Goal: Task Accomplishment & Management: Use online tool/utility

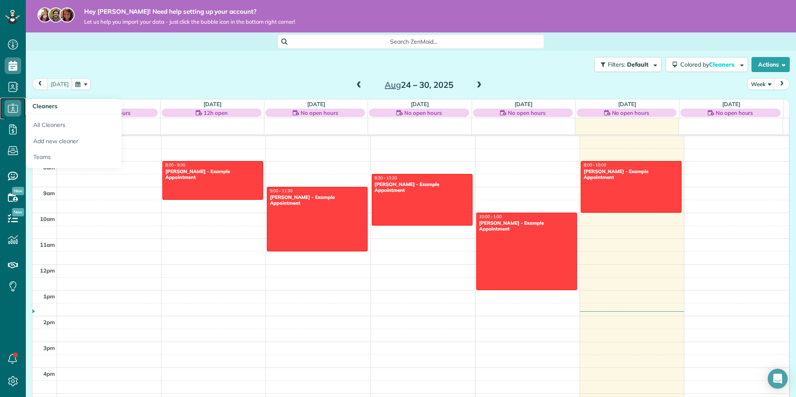
click at [11, 109] on icon at bounding box center [13, 108] width 17 height 17
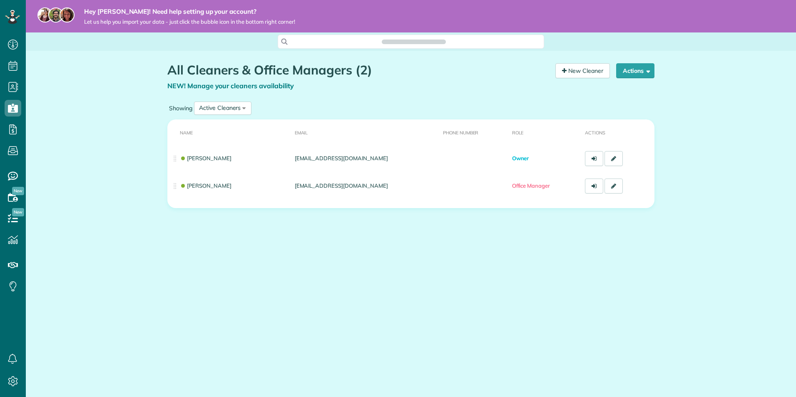
scroll to position [4, 4]
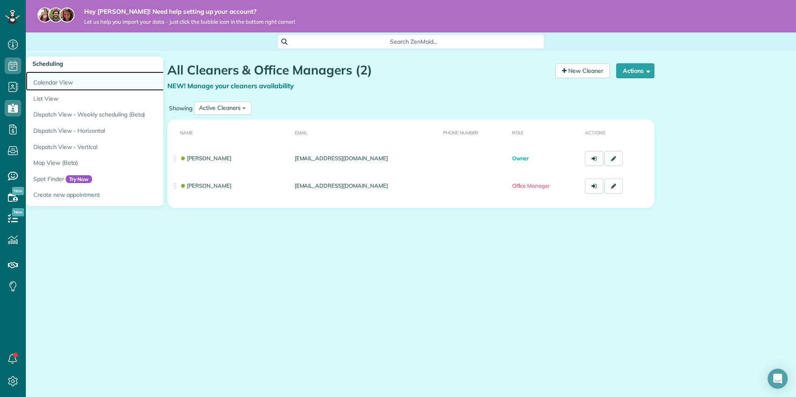
click at [38, 79] on link "Calendar View" at bounding box center [130, 81] width 208 height 19
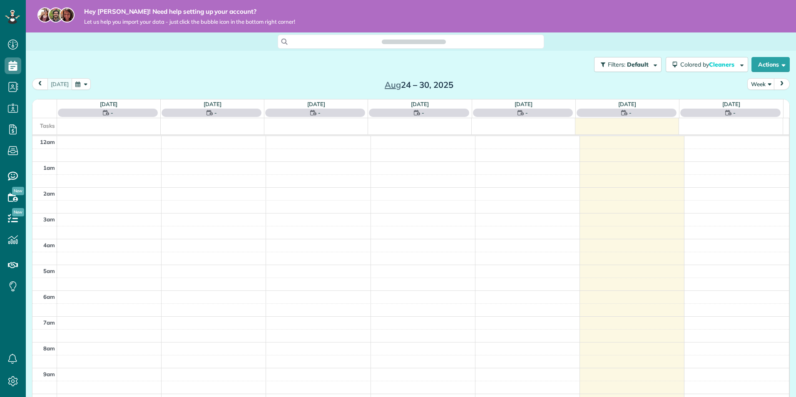
scroll to position [181, 0]
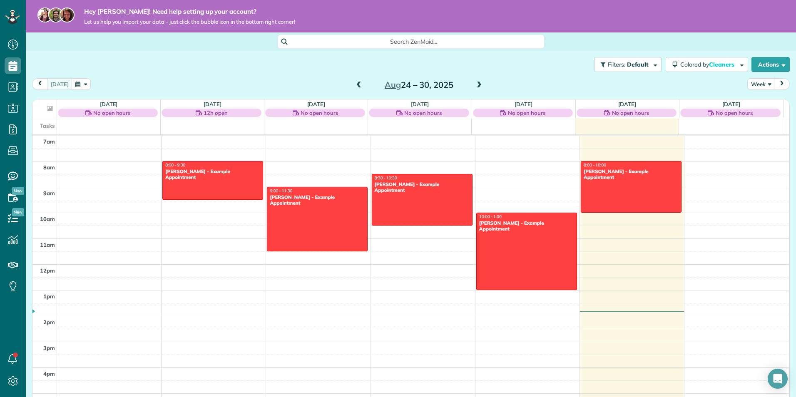
click at [270, 75] on div "Filters: Default Colored by Cleaners Color by Cleaner Color by Team Color by St…" at bounding box center [411, 64] width 770 height 27
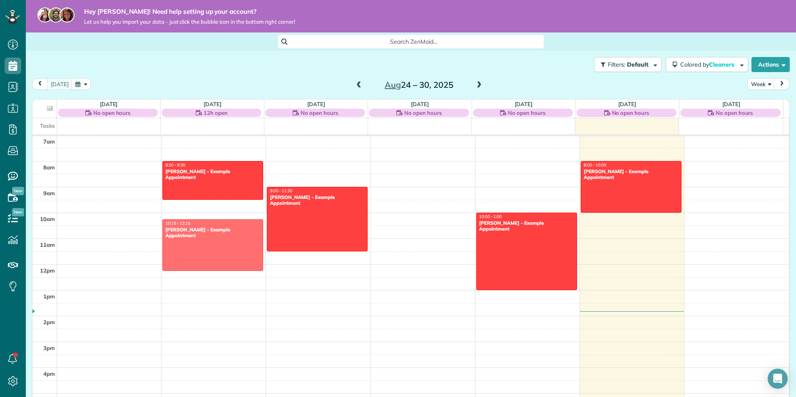
drag, startPoint x: 423, startPoint y: 198, endPoint x: 201, endPoint y: 244, distance: 227.4
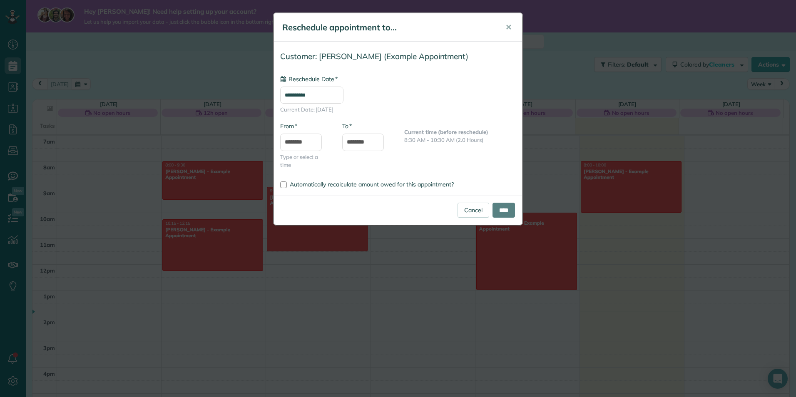
type input "**********"
click at [509, 27] on span "✕" at bounding box center [508, 27] width 6 height 10
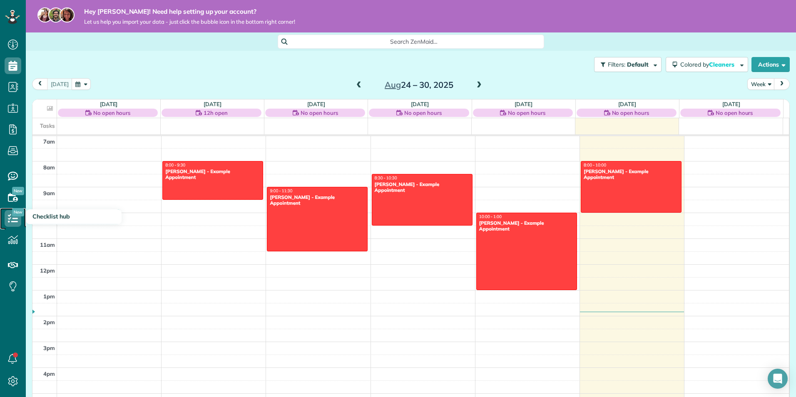
click at [15, 217] on icon at bounding box center [13, 218] width 17 height 17
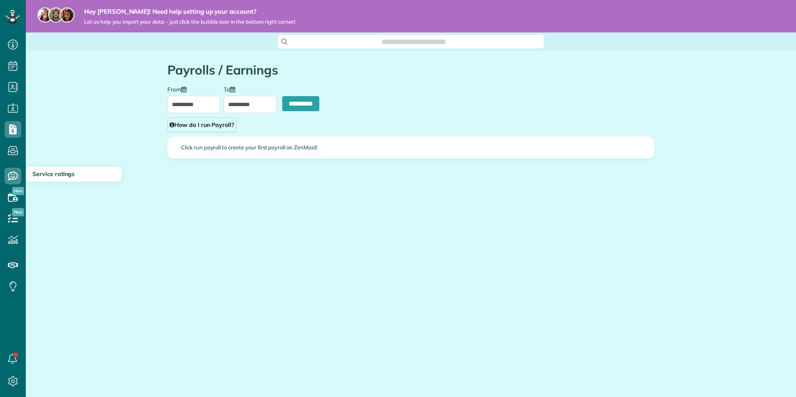
scroll to position [4, 4]
type input "**********"
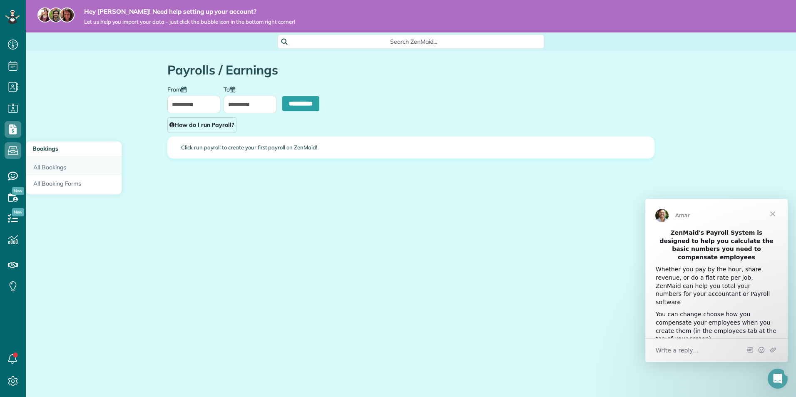
scroll to position [0, 0]
click at [62, 186] on link "All Booking Forms" at bounding box center [74, 185] width 96 height 19
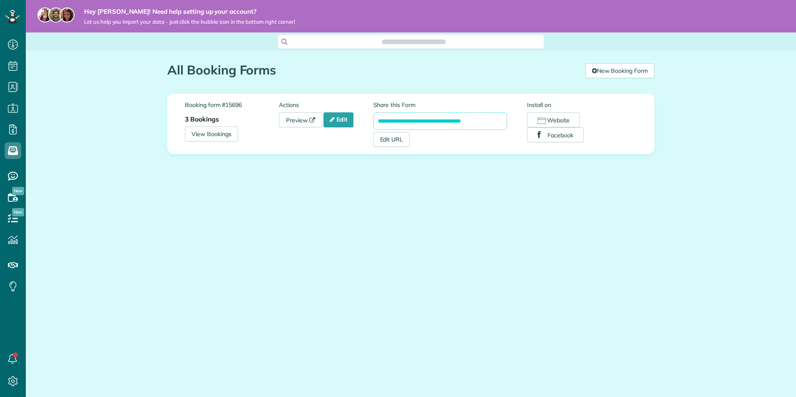
scroll to position [4, 4]
click at [309, 118] on link "Preview" at bounding box center [300, 119] width 43 height 15
